Goal: Task Accomplishment & Management: Use online tool/utility

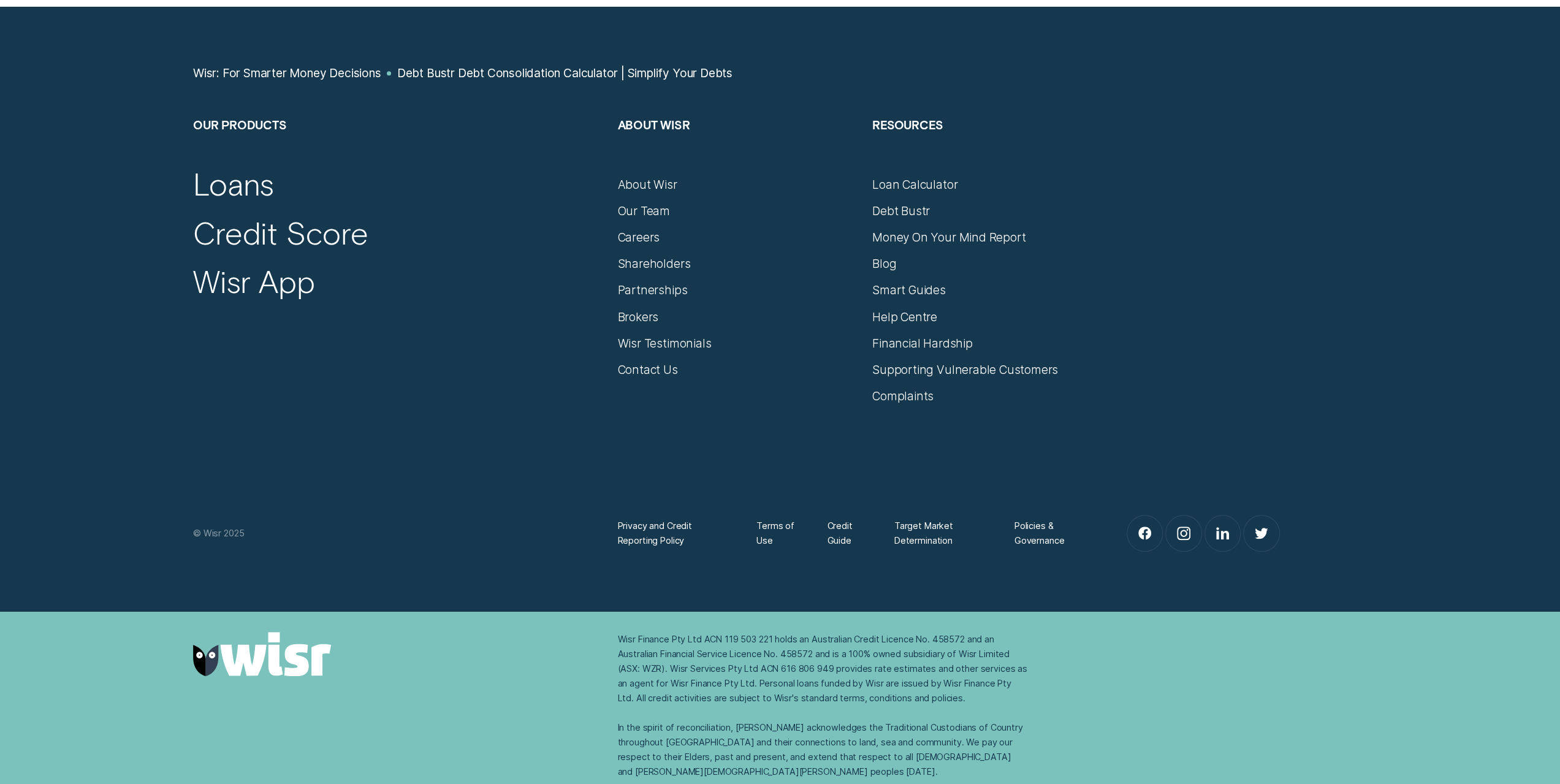
scroll to position [5299, 0]
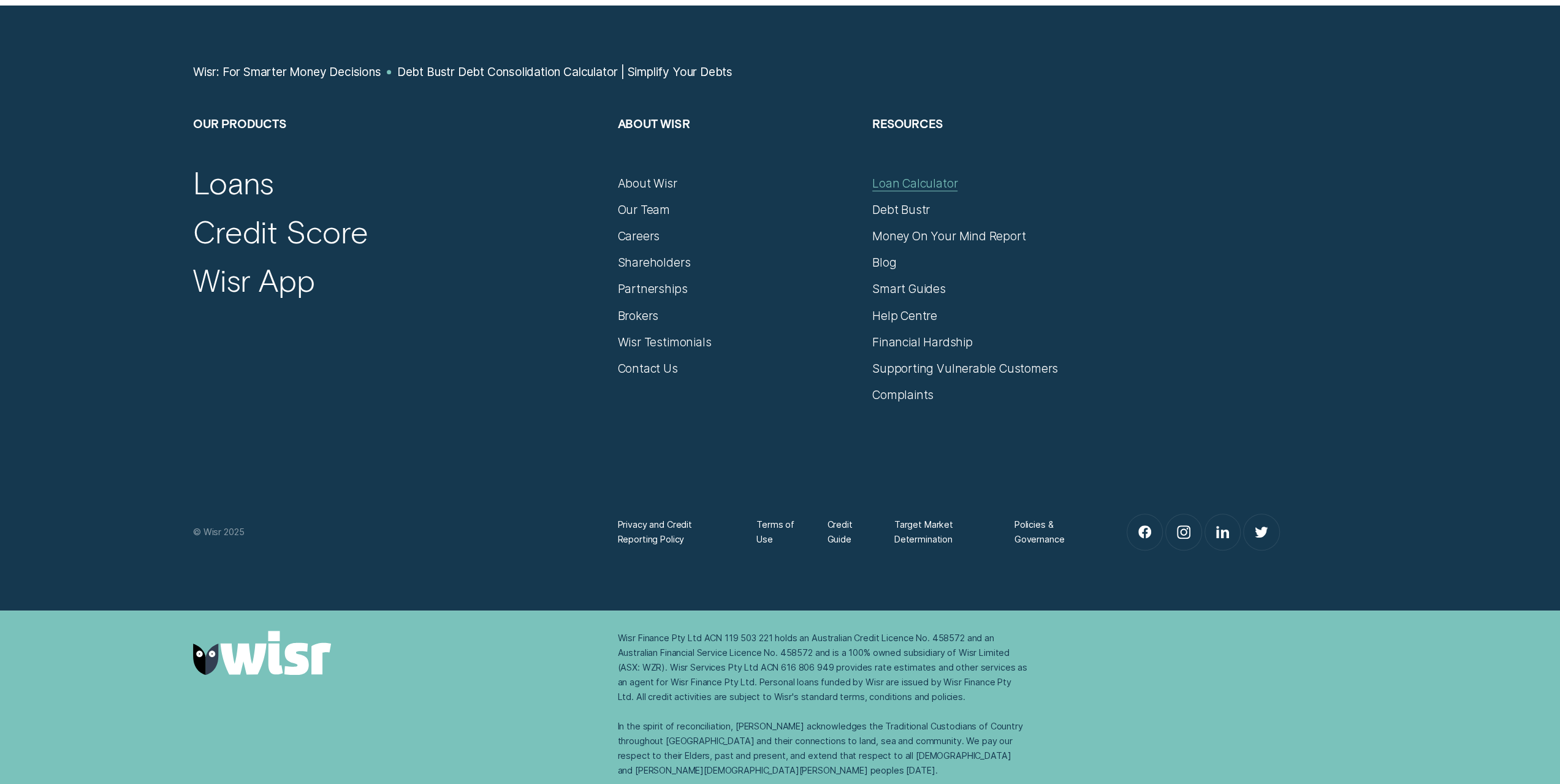
click at [914, 182] on div "Loan Calculator" at bounding box center [915, 183] width 85 height 15
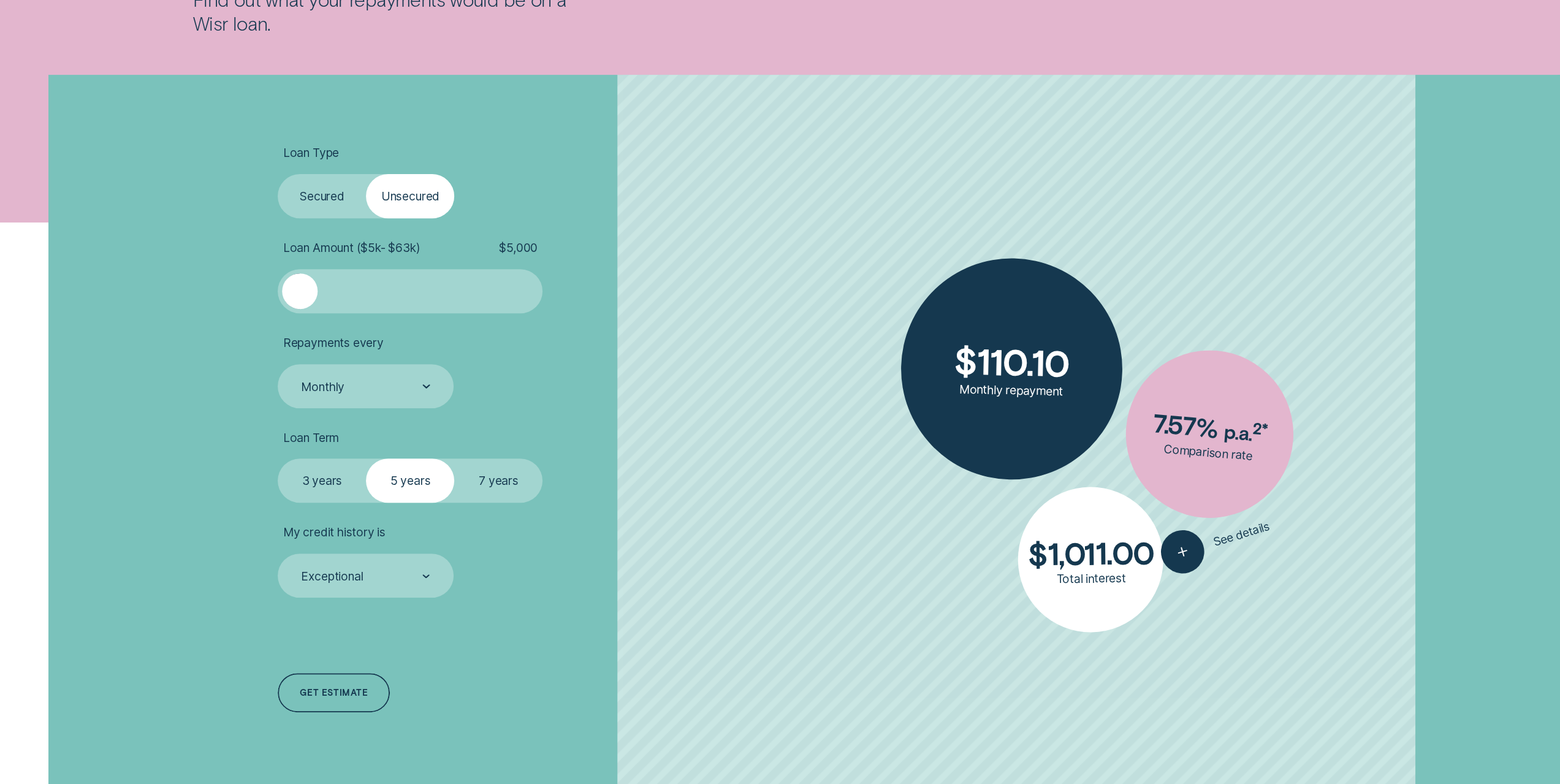
scroll to position [368, 0]
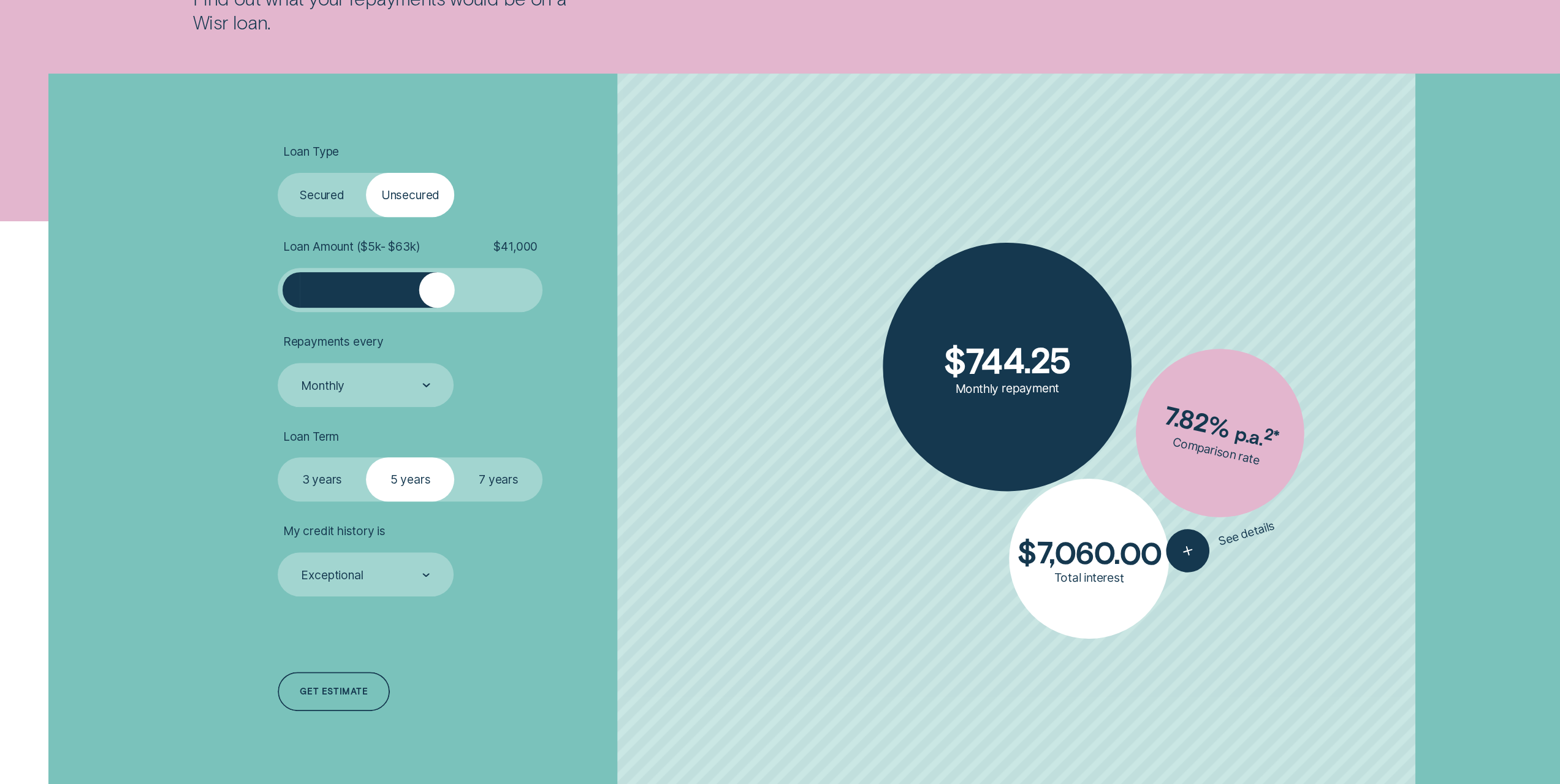
drag, startPoint x: 297, startPoint y: 295, endPoint x: 435, endPoint y: 306, distance: 138.4
click at [435, 306] on div at bounding box center [437, 290] width 35 height 35
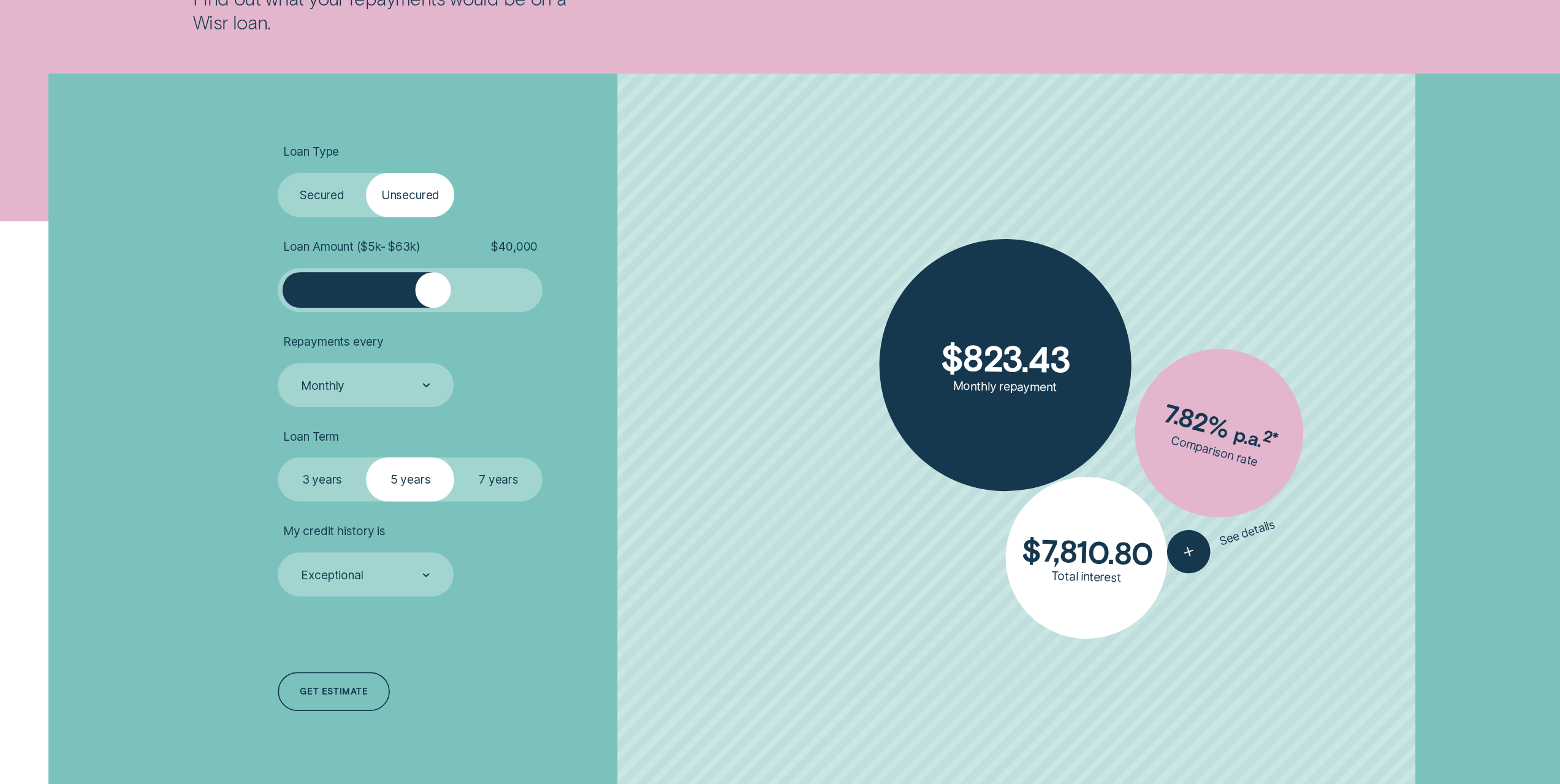
click at [433, 307] on div at bounding box center [433, 290] width 35 height 35
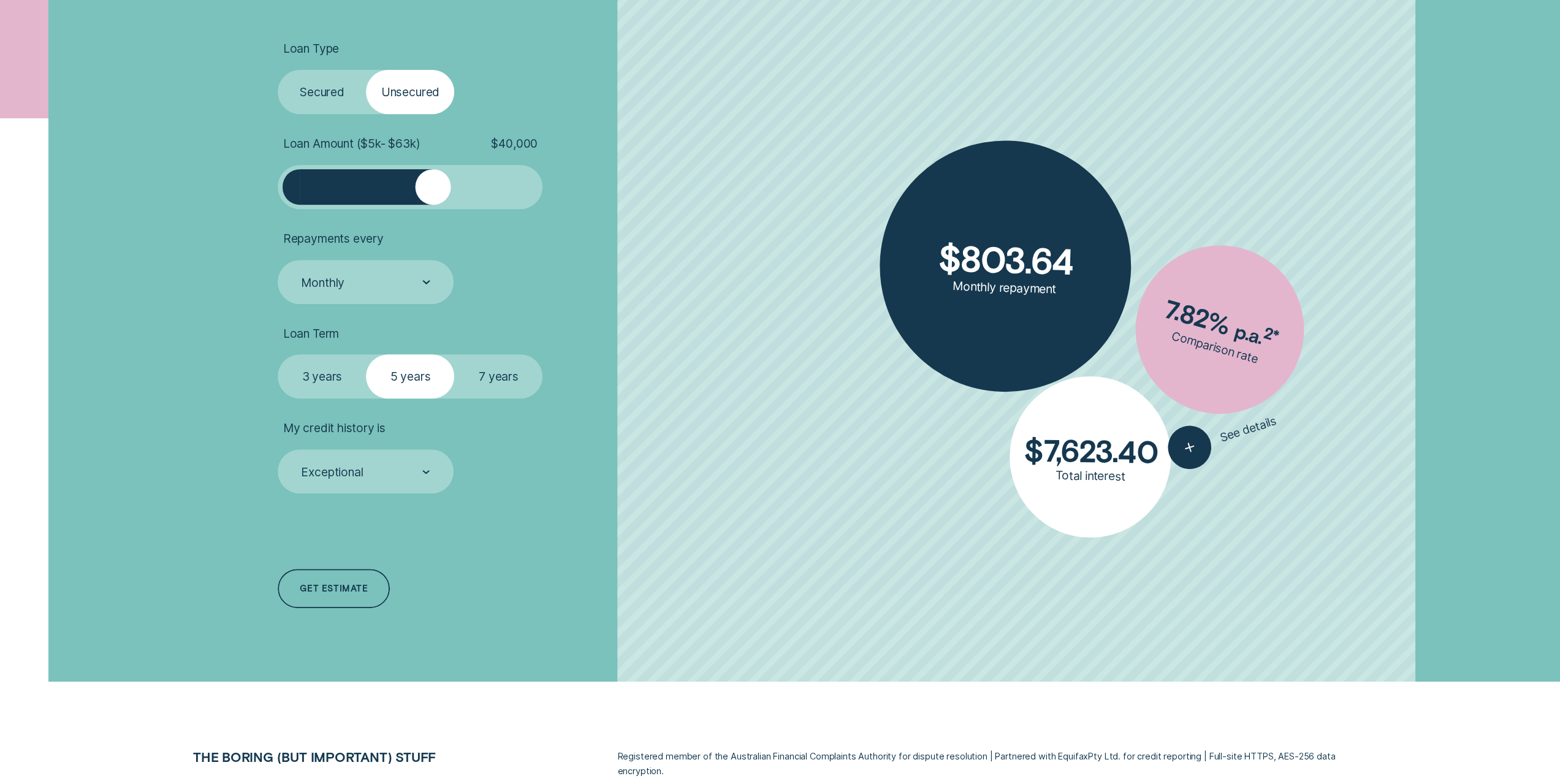
scroll to position [490, 0]
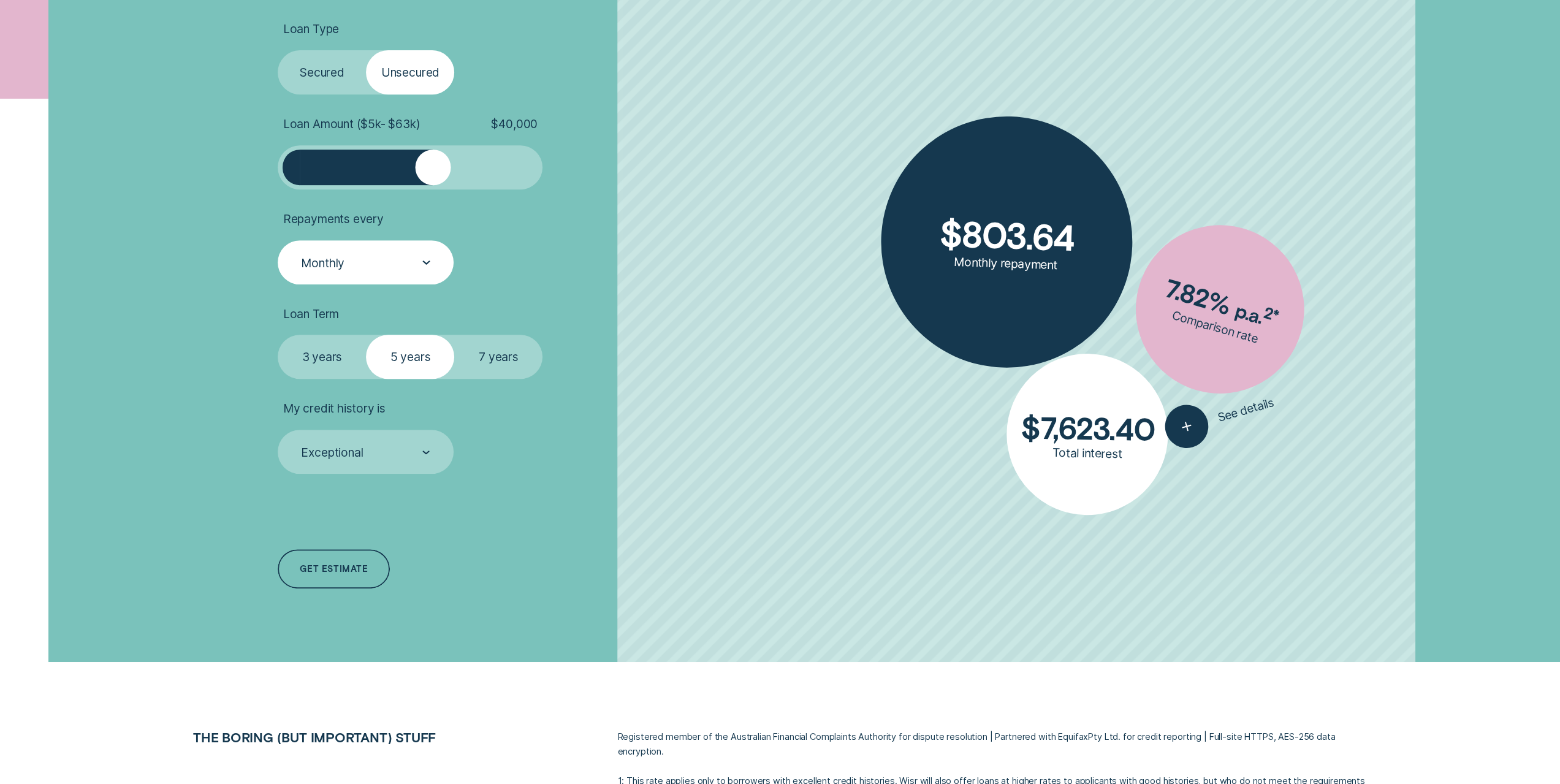
click at [417, 264] on div "Monthly" at bounding box center [365, 263] width 131 height 16
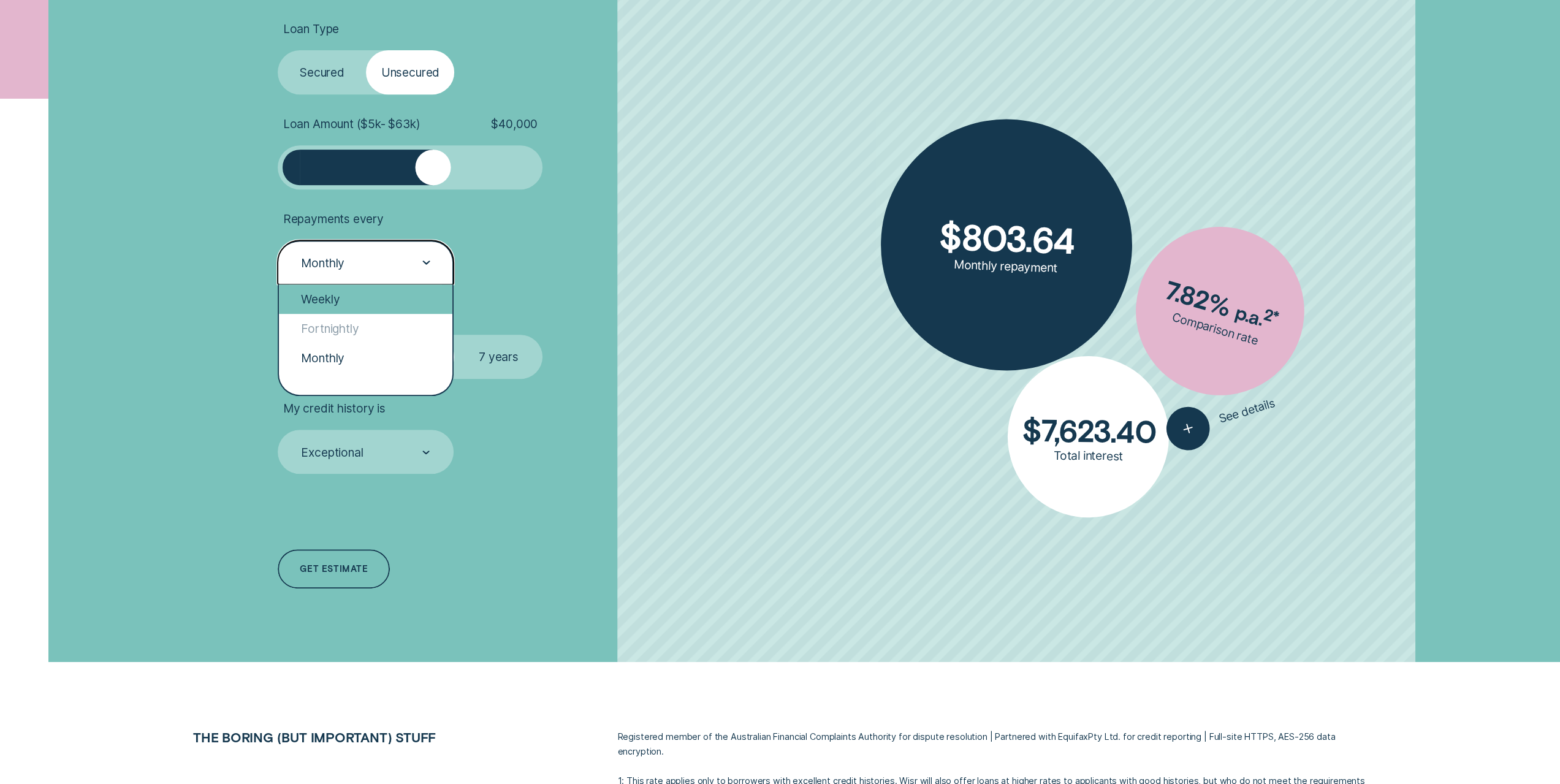
click at [348, 306] on div "Weekly" at bounding box center [365, 299] width 173 height 30
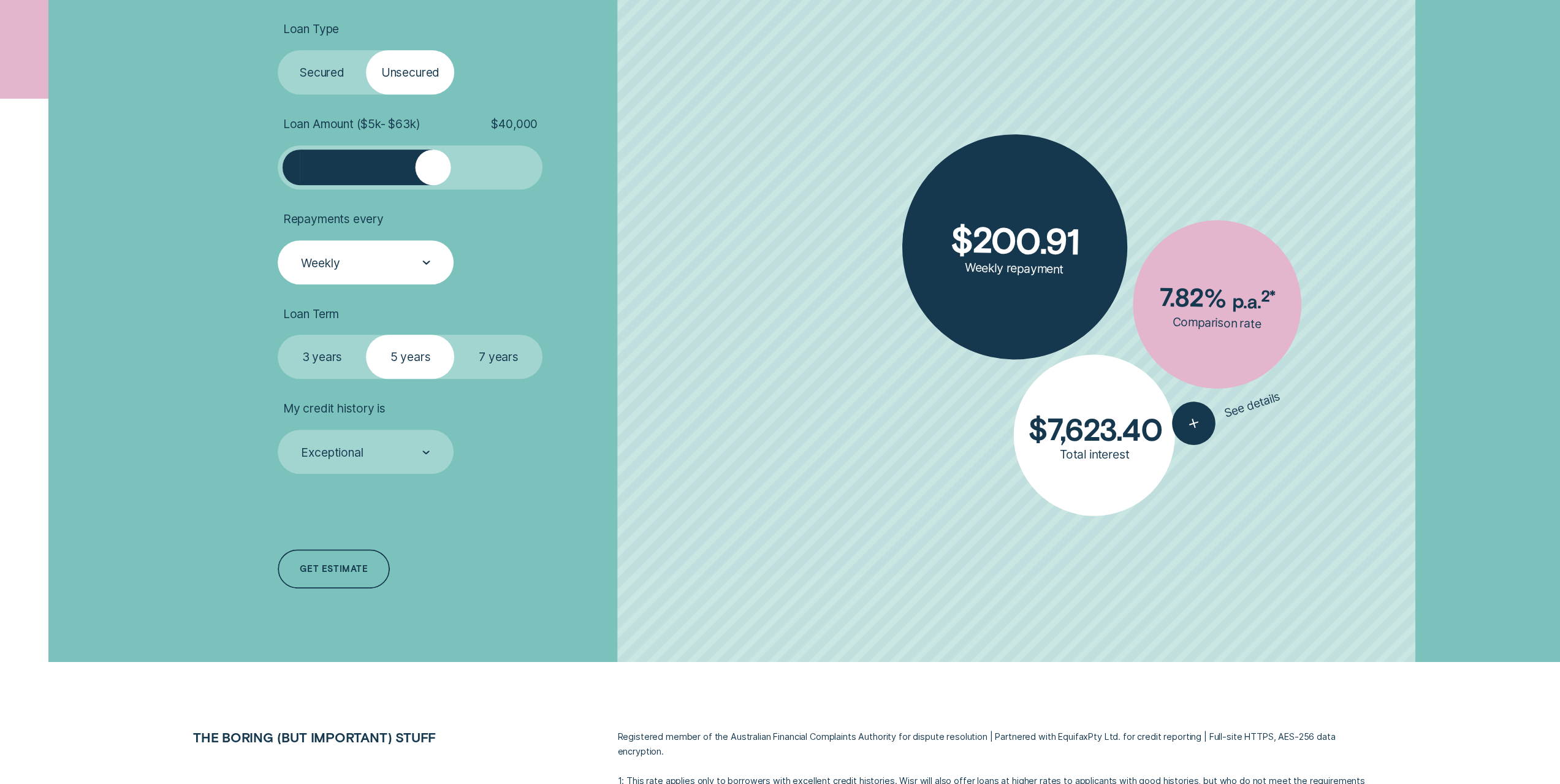
click at [1166, 427] on div at bounding box center [1179, 416] width 55 height 55
click at [1184, 427] on icon "button" at bounding box center [1190, 424] width 26 height 24
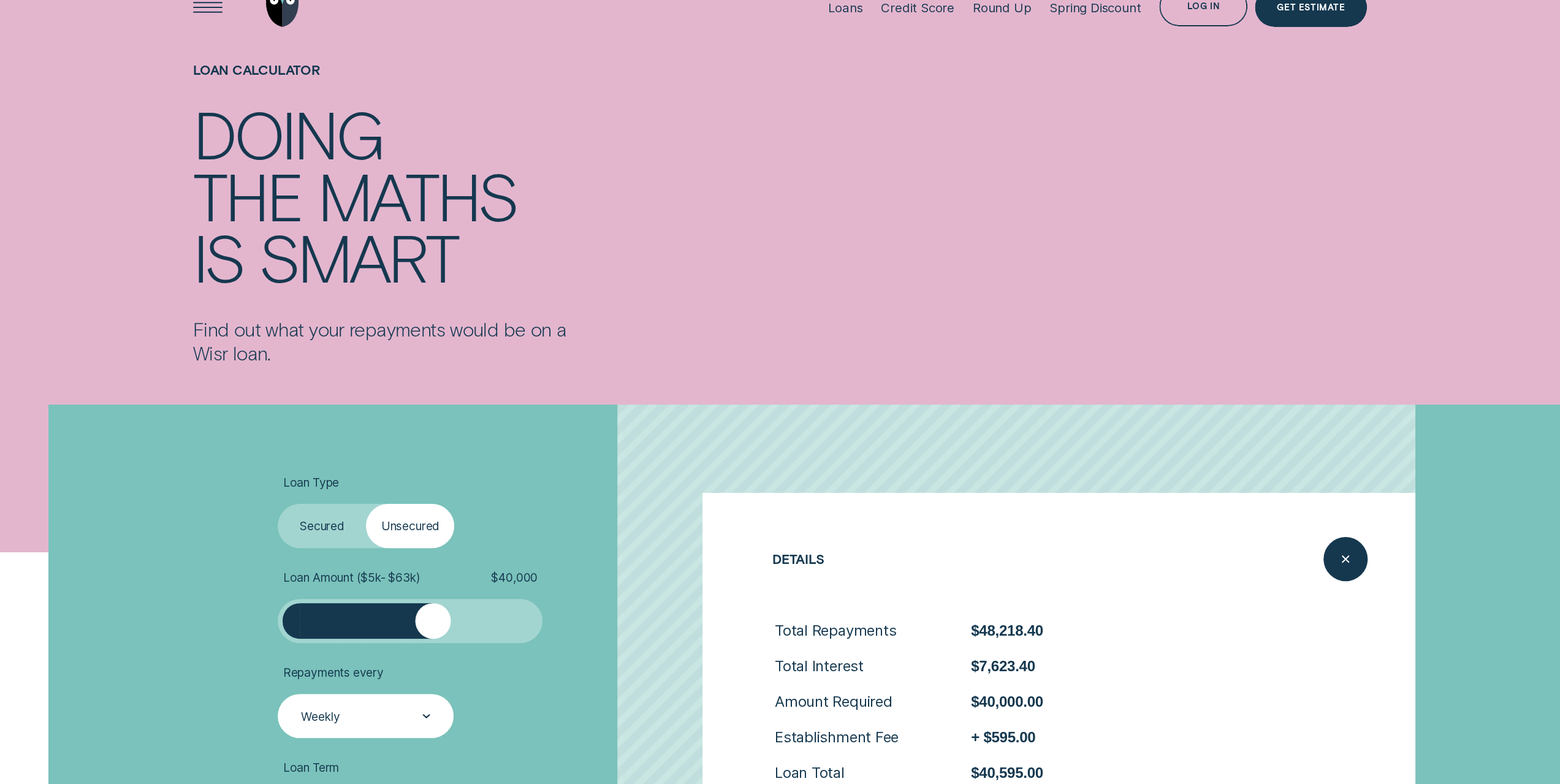
scroll to position [0, 0]
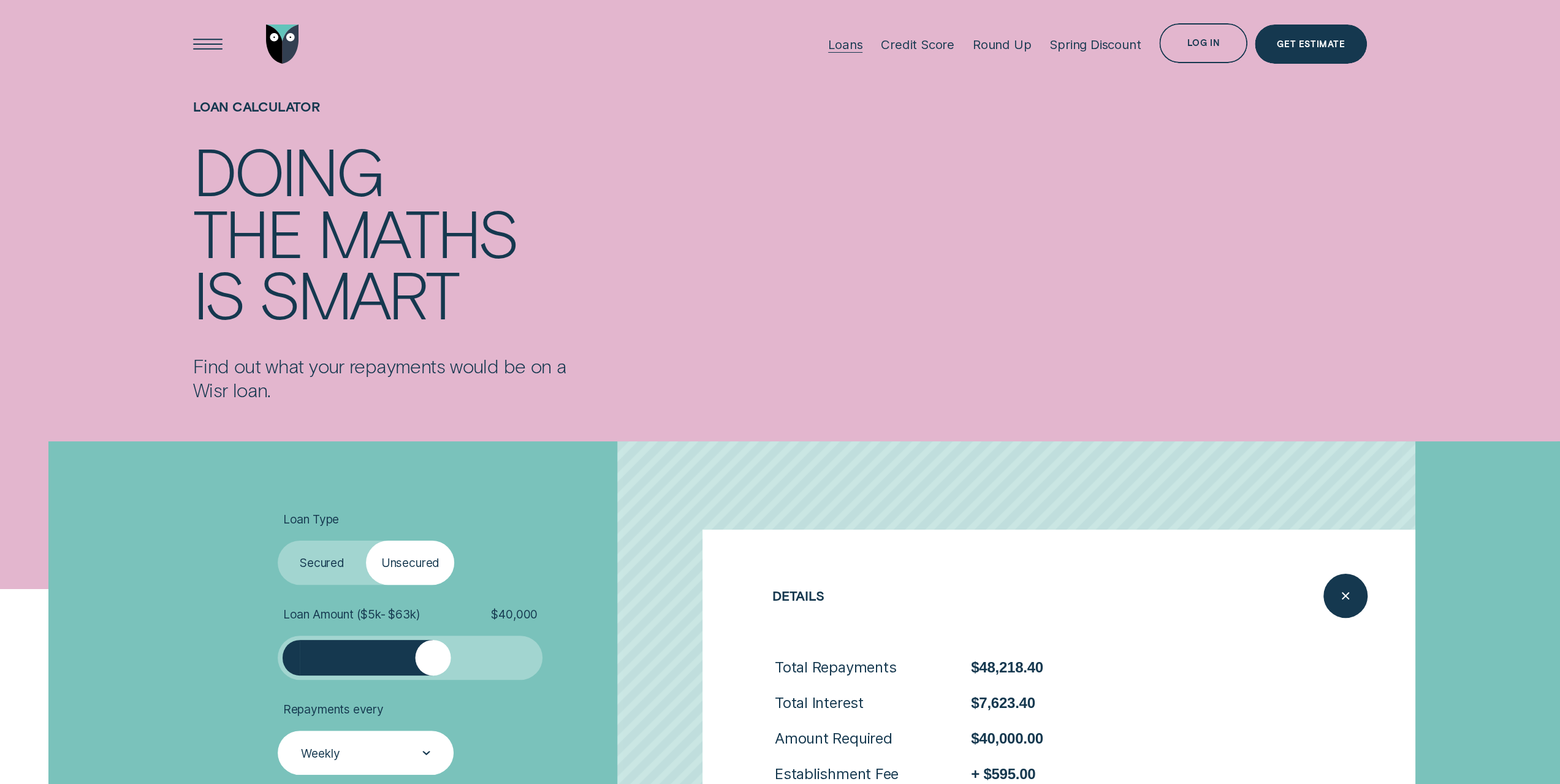
click at [860, 45] on div "Loans" at bounding box center [845, 44] width 34 height 15
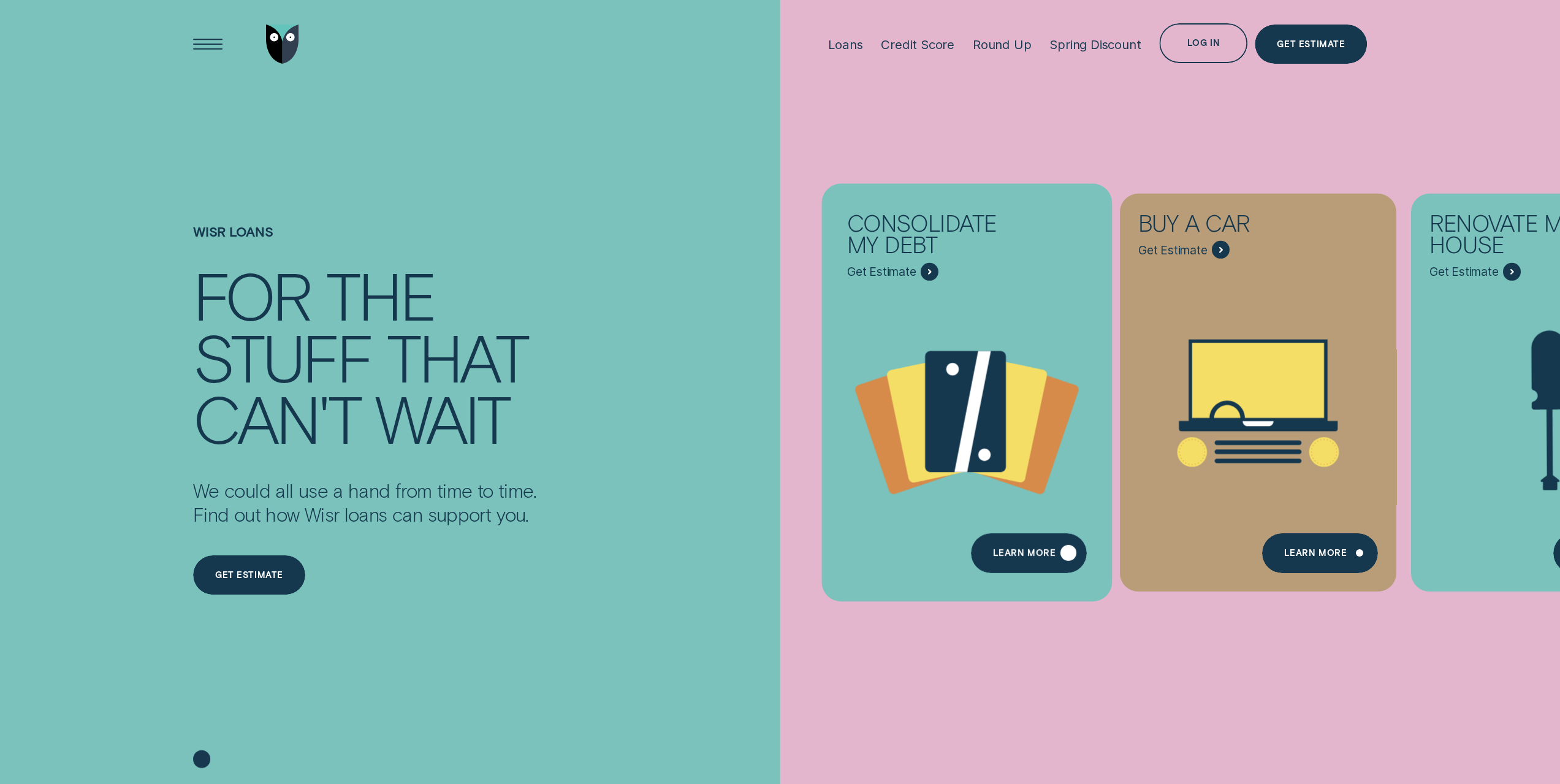
click at [905, 303] on icon "Consolidate my debt - Learn more" at bounding box center [966, 413] width 290 height 222
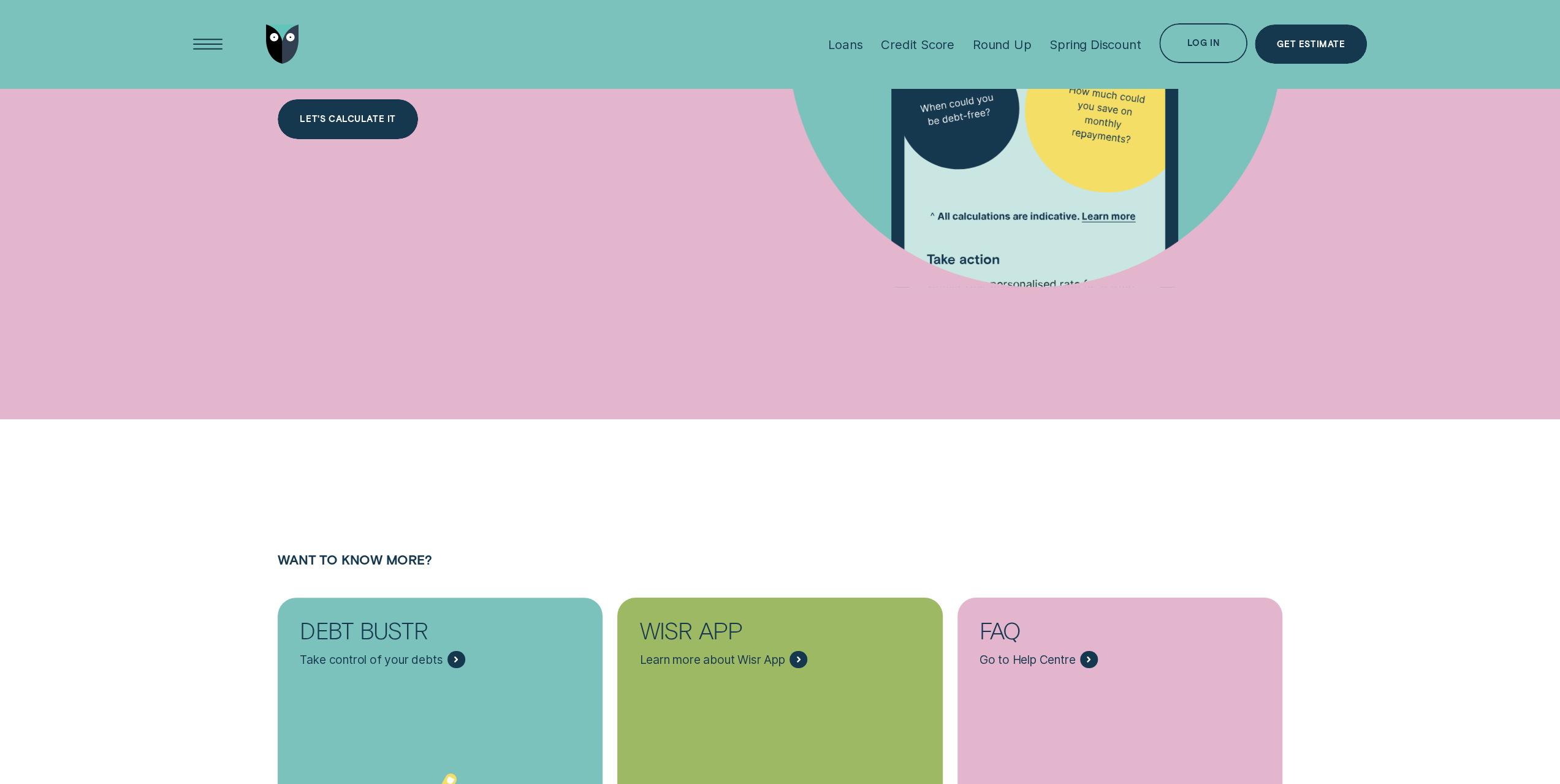
scroll to position [4045, 0]
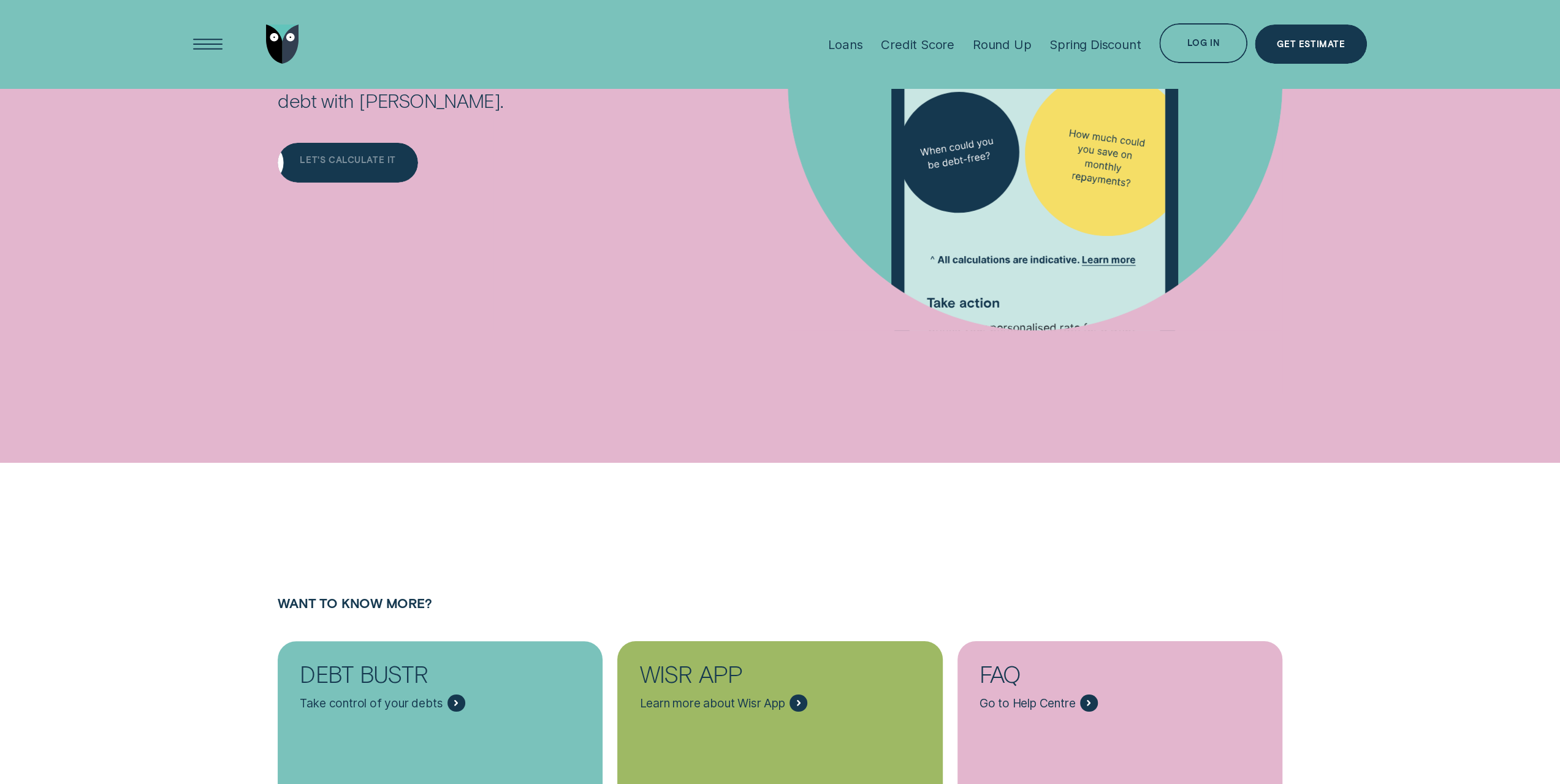
click at [308, 169] on div "LET'S CALCULATE IT" at bounding box center [347, 163] width 140 height 40
